Goal: Navigation & Orientation: Find specific page/section

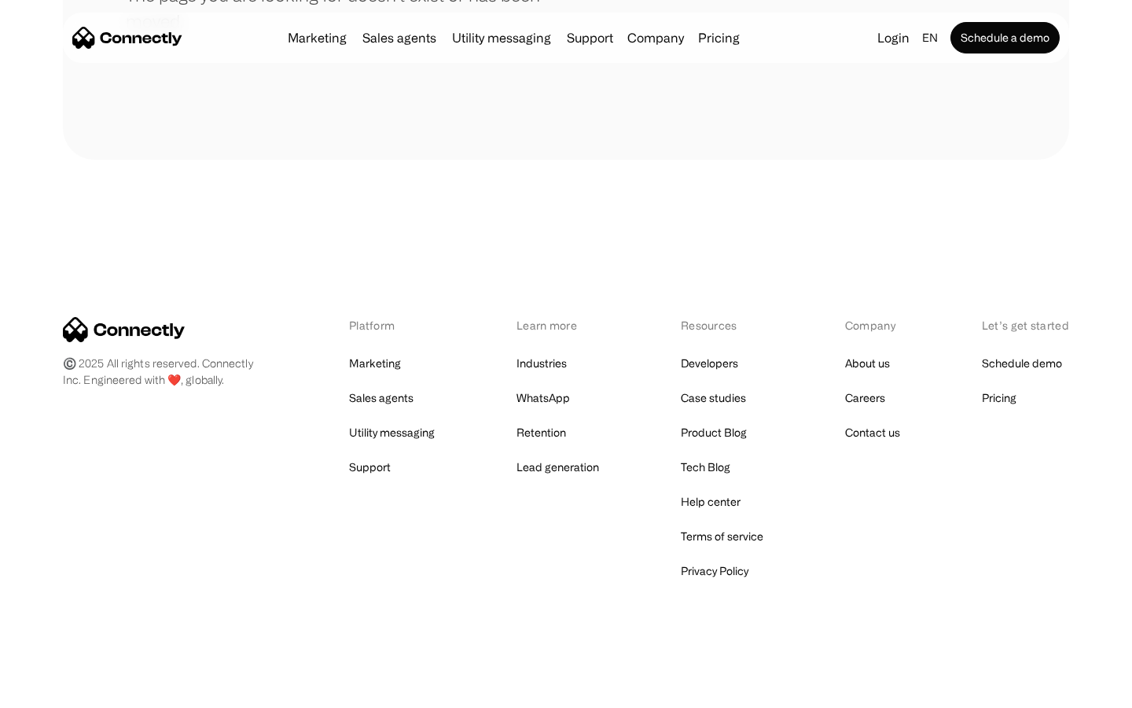
scroll to position [287, 0]
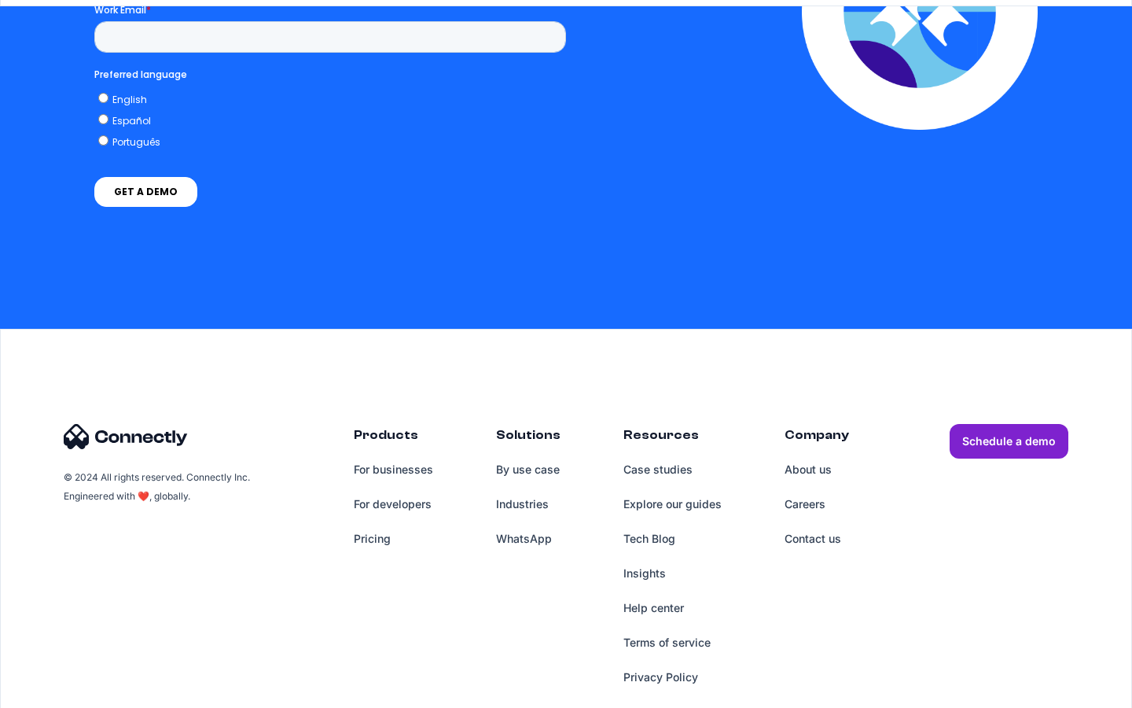
scroll to position [3365, 0]
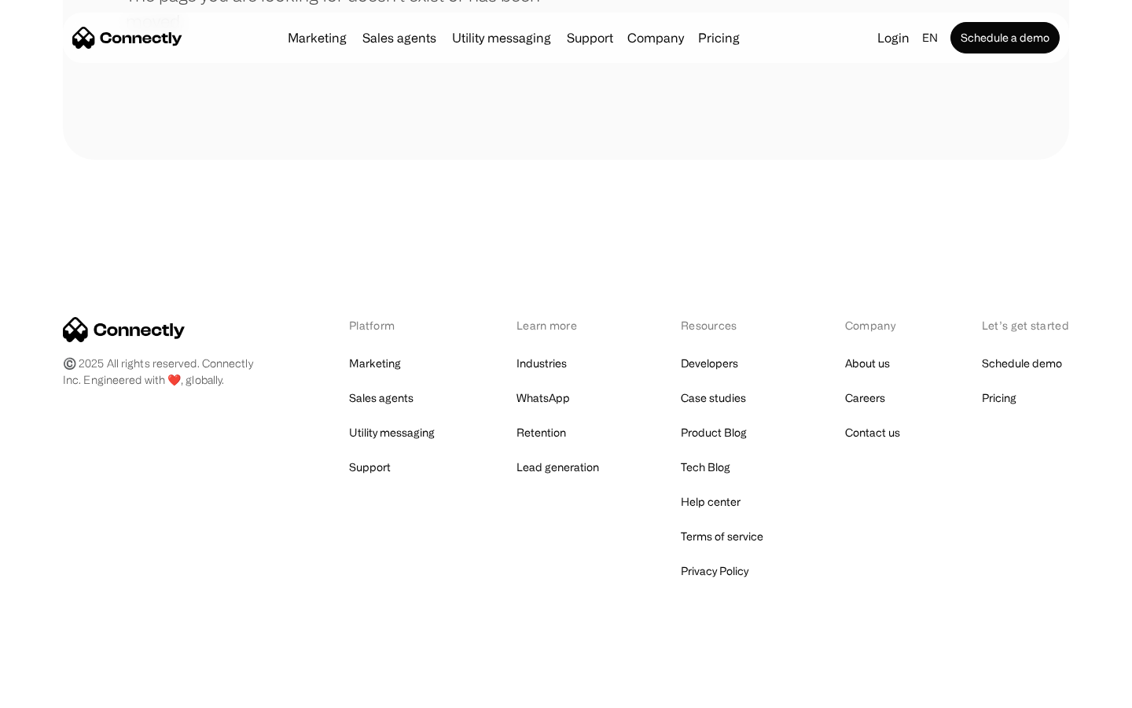
scroll to position [287, 0]
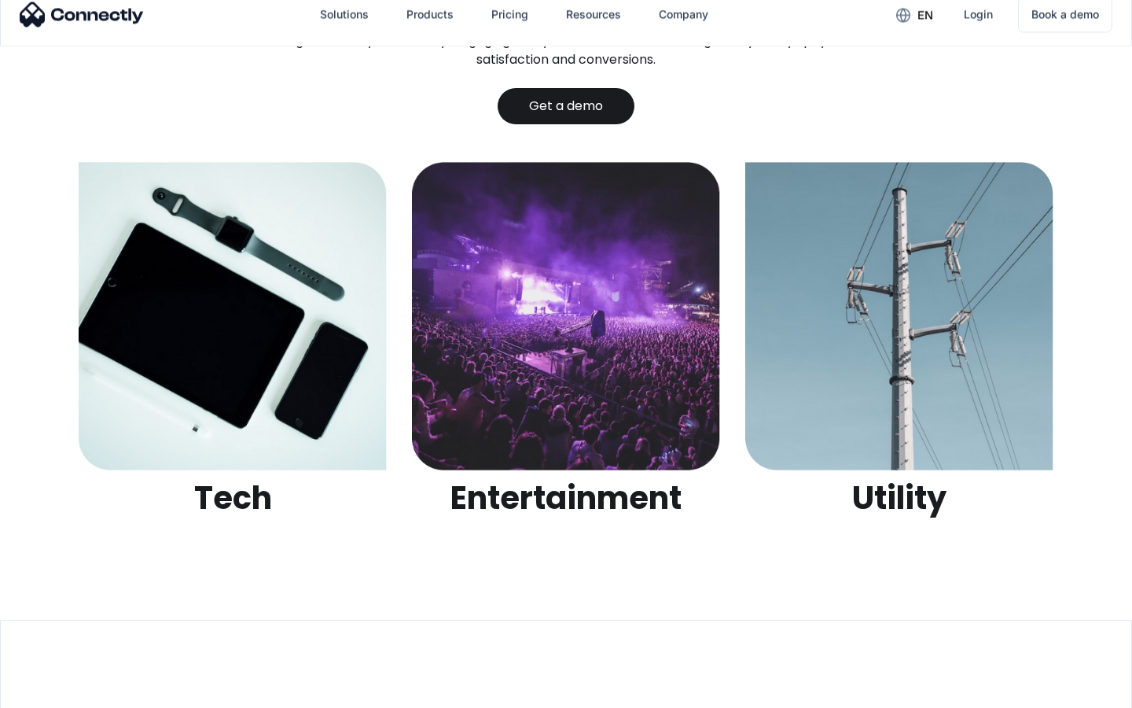
scroll to position [4961, 0]
